Goal: Check status: Check status

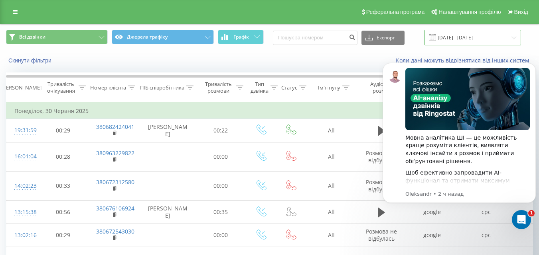
click at [449, 37] on input "[DATE] - [DATE]" at bounding box center [472, 38] width 96 height 16
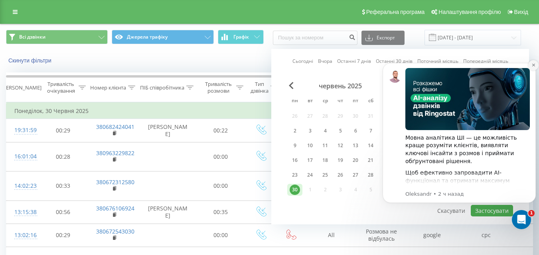
click at [533, 66] on icon "Dismiss notification" at bounding box center [533, 65] width 4 height 4
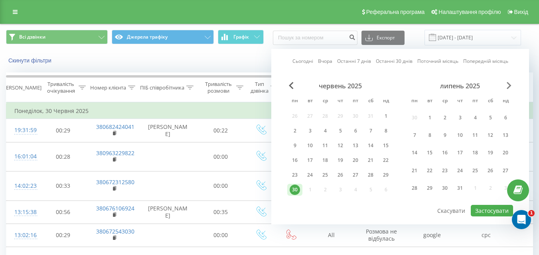
click at [508, 86] on span "Next Month" at bounding box center [508, 85] width 5 height 7
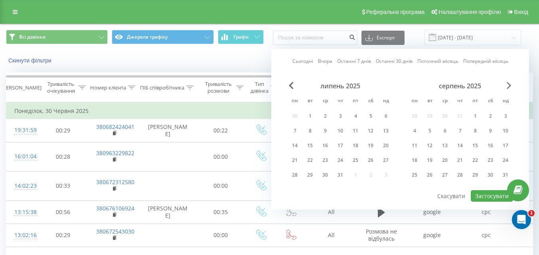
click at [508, 86] on span "Next Month" at bounding box center [508, 85] width 5 height 7
click at [295, 159] on div "18" at bounding box center [294, 160] width 10 height 10
click at [479, 197] on button "Застосувати" at bounding box center [491, 197] width 42 height 12
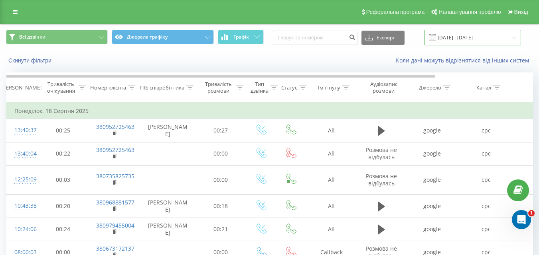
click at [476, 41] on input "[DATE] - [DATE]" at bounding box center [472, 38] width 96 height 16
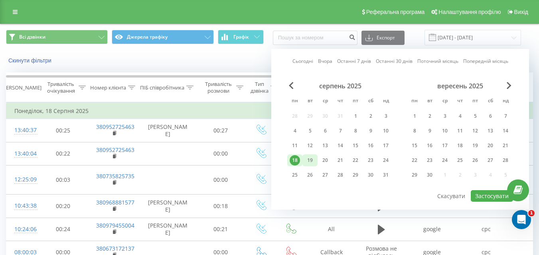
click at [308, 162] on div "19" at bounding box center [310, 160] width 10 height 10
click at [481, 199] on button "Застосувати" at bounding box center [491, 197] width 42 height 12
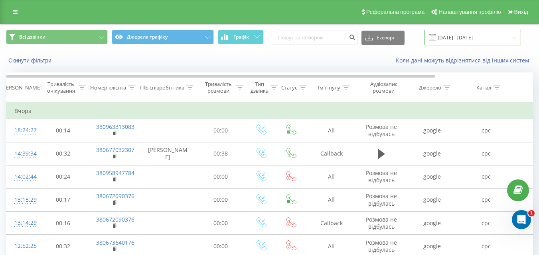
click at [464, 35] on input "[DATE] - [DATE]" at bounding box center [472, 38] width 96 height 16
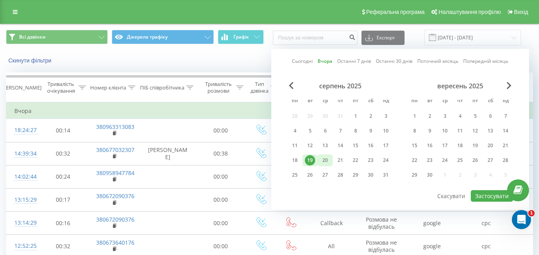
click at [322, 161] on div "20" at bounding box center [325, 160] width 10 height 10
click at [487, 194] on button "Застосувати" at bounding box center [491, 197] width 42 height 12
type input "[DATE] - [DATE]"
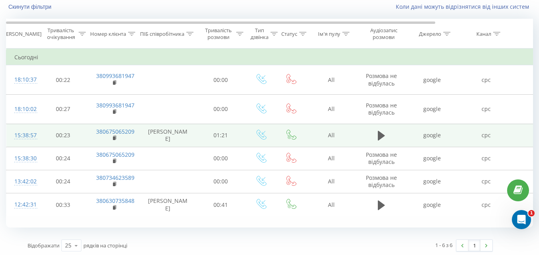
scroll to position [56, 0]
